Goal: Task Accomplishment & Management: Manage account settings

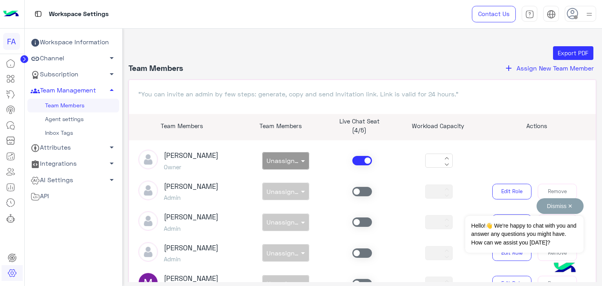
click at [571, 205] on button "Dismiss ✕" at bounding box center [560, 206] width 47 height 16
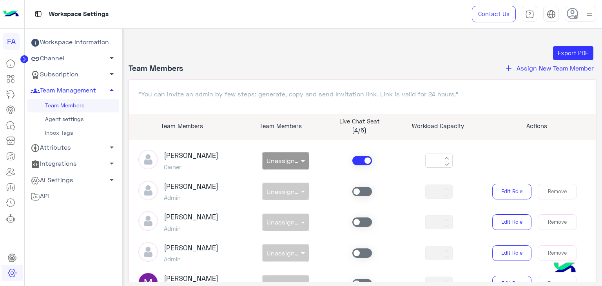
click at [508, 69] on icon "add" at bounding box center [508, 68] width 9 height 9
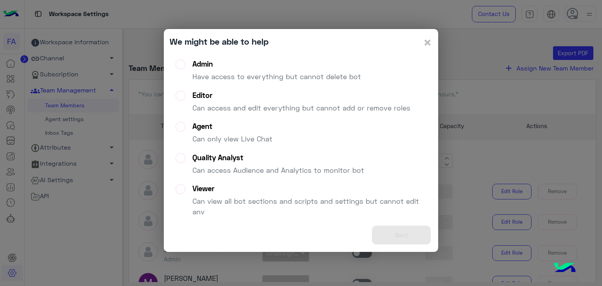
click at [184, 128] on label "Agent Can only view Live Chat" at bounding box center [224, 136] width 97 height 28
click at [402, 237] on button "Next" at bounding box center [401, 235] width 59 height 19
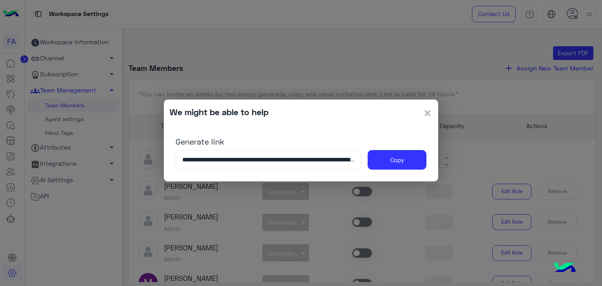
click at [305, 158] on input "**********" at bounding box center [269, 160] width 186 height 20
click at [399, 162] on button "Copy" at bounding box center [397, 160] width 59 height 20
click at [390, 158] on button "Copy" at bounding box center [397, 160] width 59 height 20
click at [428, 111] on span "×" at bounding box center [427, 113] width 9 height 18
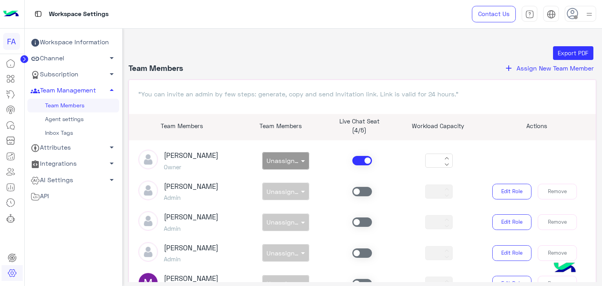
click at [408, 47] on div "Export PDF" at bounding box center [362, 53] width 462 height 14
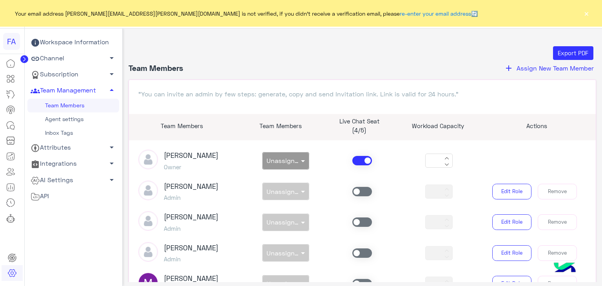
click at [587, 15] on button "×" at bounding box center [587, 13] width 8 height 8
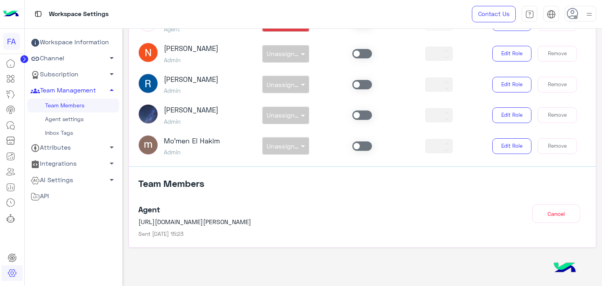
scroll to position [170, 0]
click at [481, 221] on div "Agent https://platform.hulul.net/join/confirm/aQUs6HlCXhGiIcS7Z%2FuA1zVaZRhBHF%…" at bounding box center [362, 218] width 449 height 40
click at [462, 224] on p "https://platform.hulul.net/join/confirm/aQUs6HlCXhGiIcS7Z%2FuA1zVaZRhBHF%2BaSU5…" at bounding box center [306, 221] width 336 height 9
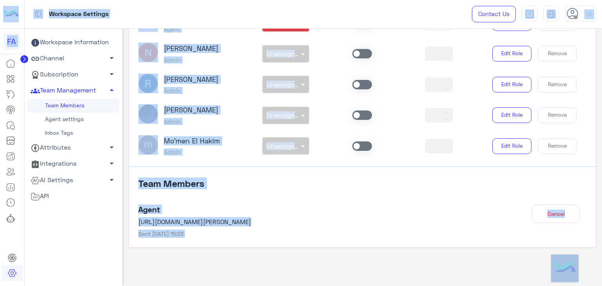
click at [465, 201] on div "Agent https://platform.hulul.net/join/confirm/aQUs6HlCXhGiIcS7Z%2FuA1zVaZRhBHF%…" at bounding box center [362, 218] width 449 height 40
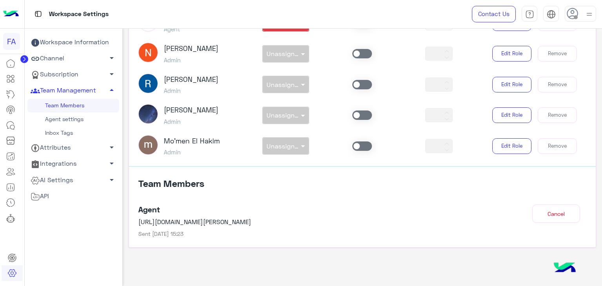
click at [475, 260] on div "Export PDF Team Members add Assign New Team Member "You can invite an admin by …" at bounding box center [363, 70] width 468 height 389
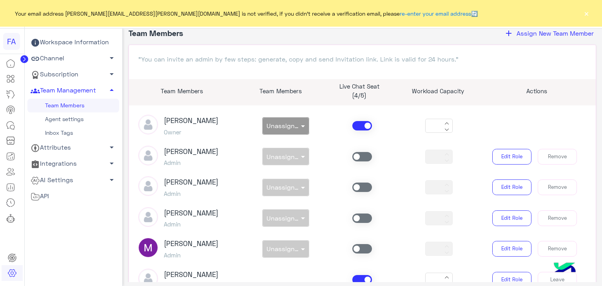
scroll to position [36, 0]
click at [583, 151] on div "Edit Role Remove" at bounding box center [535, 156] width 115 height 16
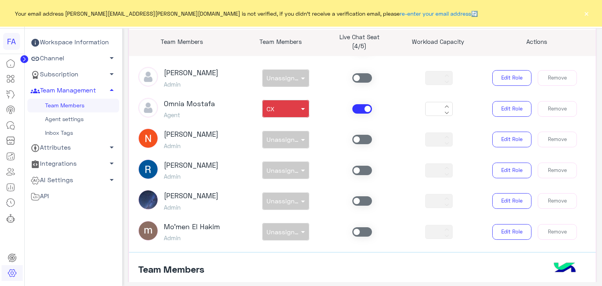
scroll to position [170, 0]
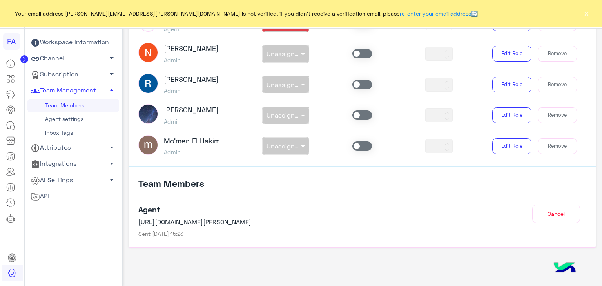
click at [553, 213] on button "Cancel" at bounding box center [556, 214] width 48 height 18
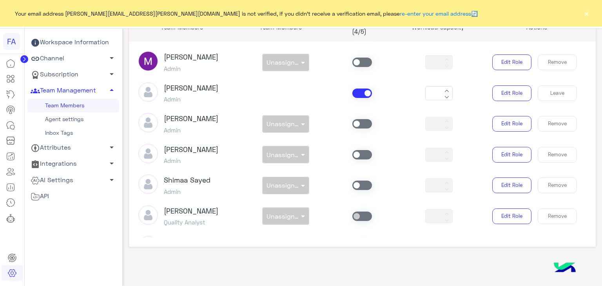
scroll to position [0, 0]
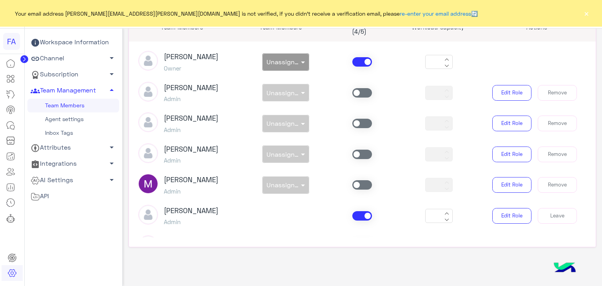
click at [589, 28] on div "Actions" at bounding box center [537, 30] width 118 height 15
drag, startPoint x: 589, startPoint y: 28, endPoint x: 569, endPoint y: 50, distance: 29.7
click at [584, 2] on div "FA Your email address sara.taha@fawry.com is not verified, if you didn't receiv…" at bounding box center [301, 143] width 602 height 286
click at [587, 13] on button "×" at bounding box center [587, 13] width 8 height 8
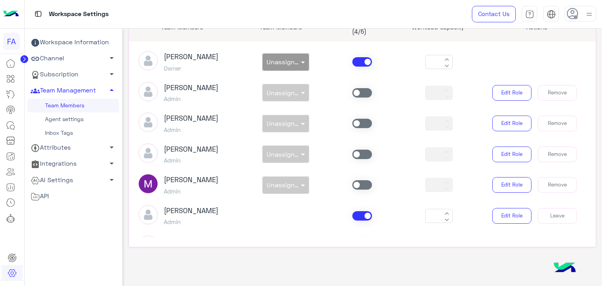
click at [534, 59] on div "Sabrin Shawky Owner non × Unassigned team *" at bounding box center [363, 62] width 460 height 22
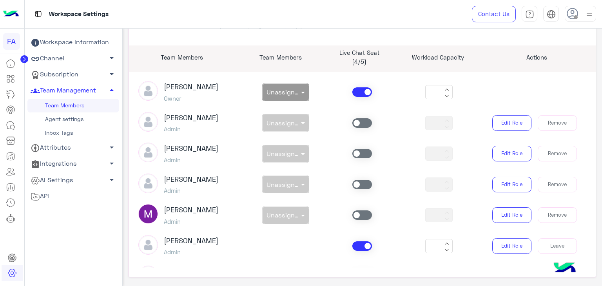
scroll to position [99, 0]
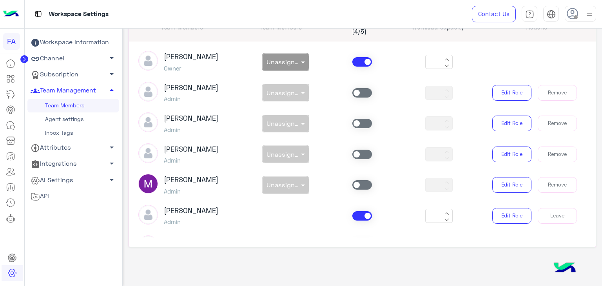
click at [78, 121] on link "Agent settings" at bounding box center [73, 120] width 92 height 14
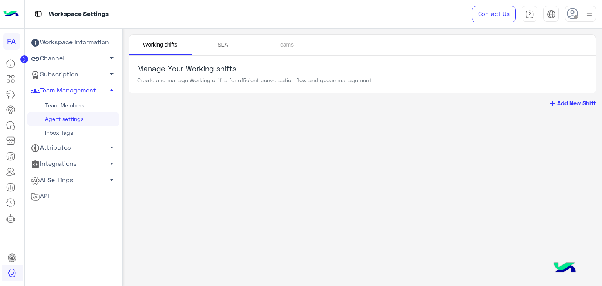
click at [215, 47] on link "SLA" at bounding box center [223, 45] width 63 height 20
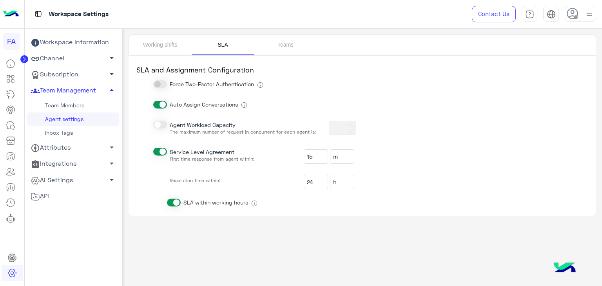
type input "*"
click at [284, 45] on link "Teams" at bounding box center [285, 45] width 63 height 20
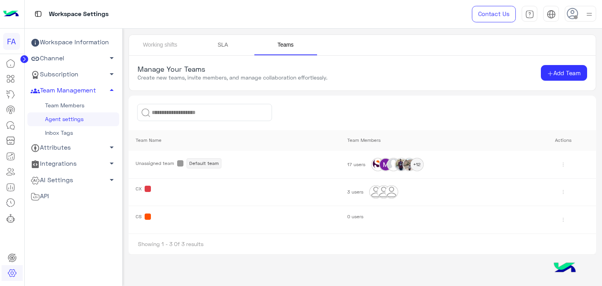
click at [229, 45] on link "SLA" at bounding box center [223, 45] width 63 height 20
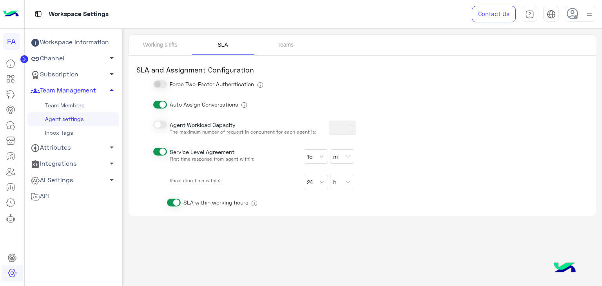
type input "*"
click at [280, 45] on link "Teams" at bounding box center [285, 45] width 63 height 20
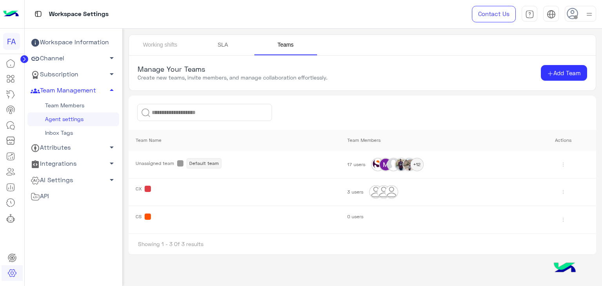
click at [218, 49] on link "SLA" at bounding box center [223, 45] width 63 height 20
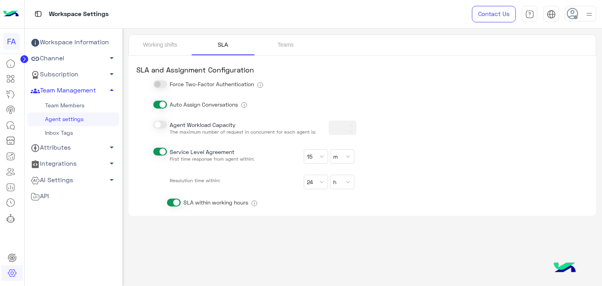
type input "*"
click at [167, 44] on link "Working shifts" at bounding box center [160, 45] width 63 height 20
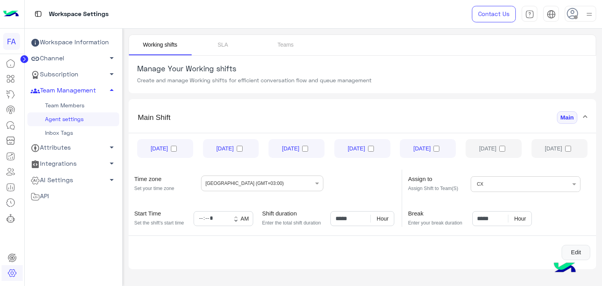
click at [65, 105] on link "Team Members" at bounding box center [73, 106] width 92 height 14
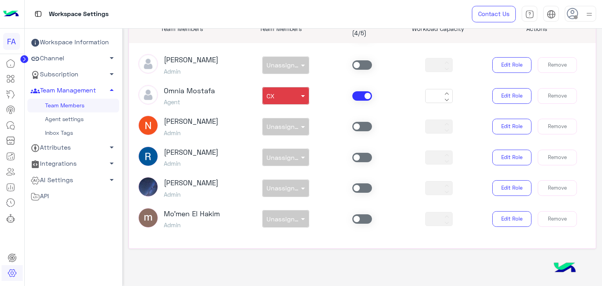
scroll to position [97, 0]
click at [141, 273] on div "Export PDF Team Members add Assign New Team Member "You can invite an admin by …" at bounding box center [363, 156] width 480 height 254
click at [231, 12] on div "Workspace Settings" at bounding box center [217, 14] width 385 height 28
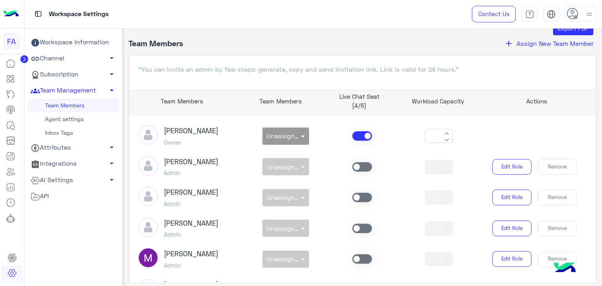
scroll to position [0, 0]
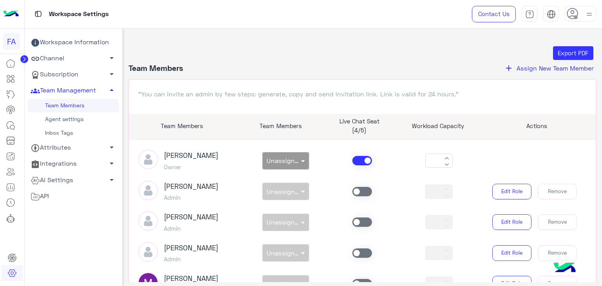
click at [543, 67] on span "Assign New Team Member" at bounding box center [555, 67] width 77 height 7
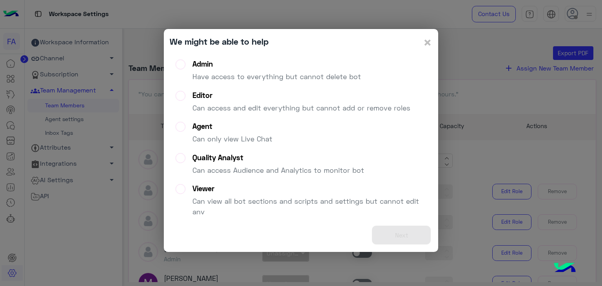
click at [180, 125] on label "Agent Can only view Live Chat" at bounding box center [224, 136] width 97 height 28
click at [403, 234] on button "Next" at bounding box center [401, 235] width 59 height 19
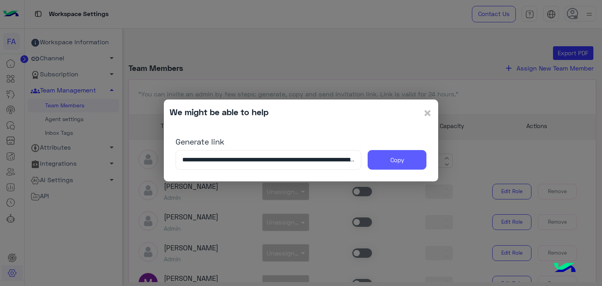
click at [387, 160] on button "Copy" at bounding box center [397, 160] width 59 height 20
click at [426, 114] on span "×" at bounding box center [427, 113] width 9 height 18
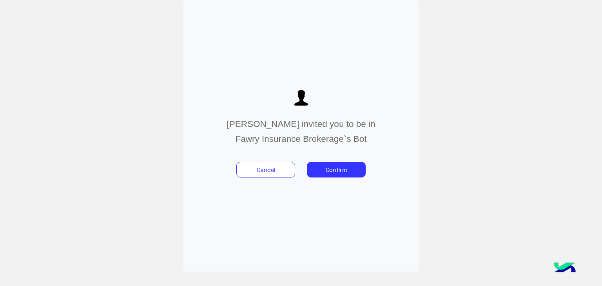
click at [118, 131] on app-bot-join "Sara Taha invited you to be in Fawry Insurance Brokerage`s Bot Cancel Confirm" at bounding box center [301, 136] width 602 height 272
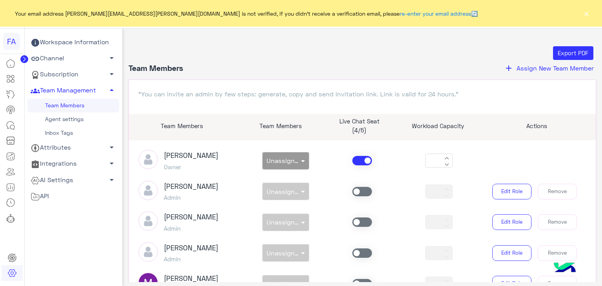
drag, startPoint x: 590, startPoint y: 154, endPoint x: 590, endPoint y: 159, distance: 5.1
click at [590, 159] on article "[PERSON_NAME] Owner non × Unassigned team * [PERSON_NAME] Admin non × Unassigne…" at bounding box center [362, 238] width 467 height 196
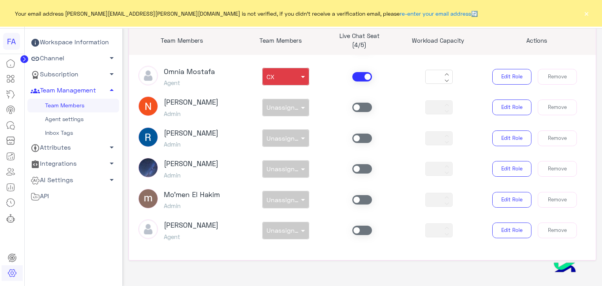
scroll to position [93, 0]
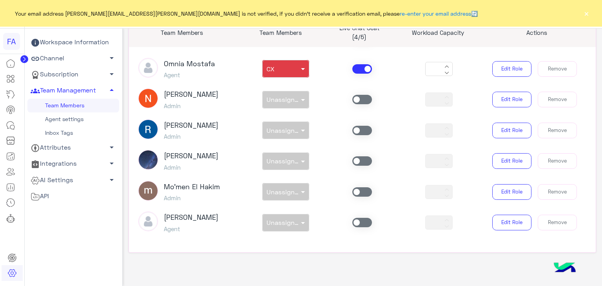
click at [311, 248] on div ""You can invite an admin by few steps: generate, copy and send Invitation link.…" at bounding box center [363, 119] width 468 height 267
click at [506, 227] on button "Edit Role" at bounding box center [511, 223] width 39 height 16
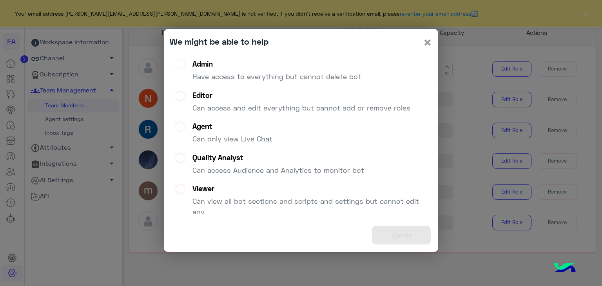
click at [428, 42] on span "×" at bounding box center [427, 42] width 9 height 18
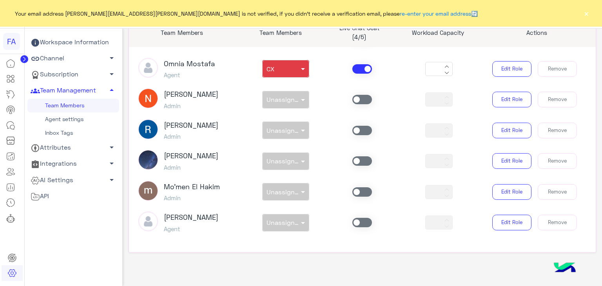
click at [419, 266] on div "Export PDF Team Members add Assign New Team Member "You can invite an admin by …" at bounding box center [363, 112] width 468 height 318
